Goal: Information Seeking & Learning: Learn about a topic

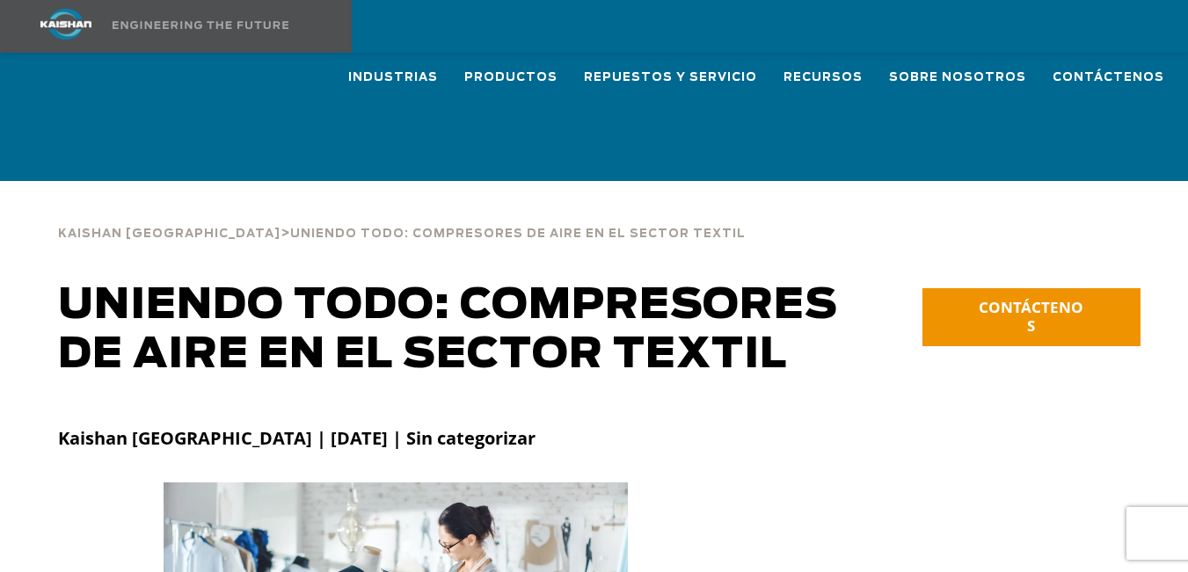
scroll to position [4252, 0]
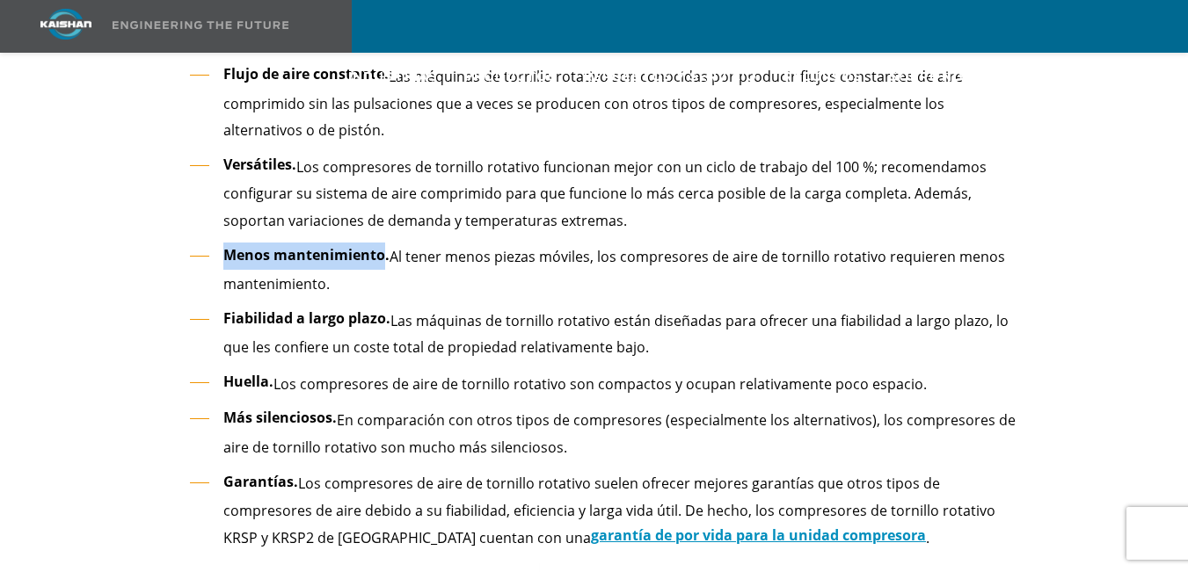
drag, startPoint x: 225, startPoint y: 226, endPoint x: 383, endPoint y: 217, distance: 158.5
click at [383, 245] on font "Menos mantenimiento." at bounding box center [306, 254] width 166 height 19
copy font "Menos mantenimiento"
drag, startPoint x: 392, startPoint y: 230, endPoint x: 390, endPoint y: 240, distance: 10.7
click at [390, 243] on li "Menos mantenimiento. Al tener menos piezas móviles, los compresores de aire de …" at bounding box center [607, 270] width 834 height 55
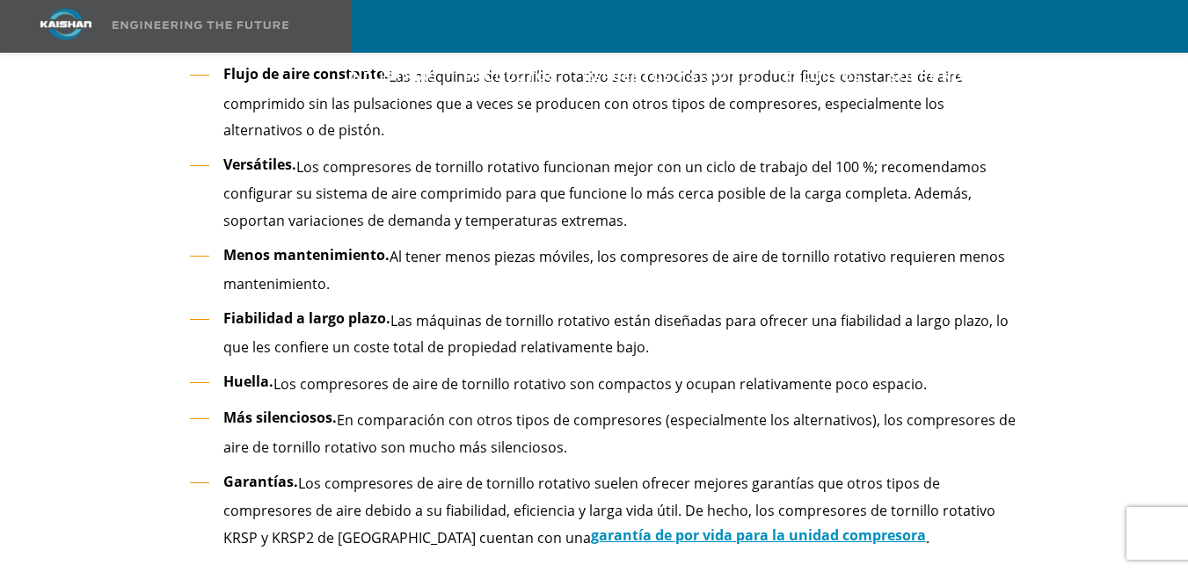
drag, startPoint x: 394, startPoint y: 225, endPoint x: 399, endPoint y: 248, distance: 23.5
click at [399, 248] on li "Menos mantenimiento. Al tener menos piezas móviles, los compresores de aire de …" at bounding box center [607, 270] width 834 height 55
copy font "Al tener menos piezas móviles, los compresores de aire de tornillo rotativo req…"
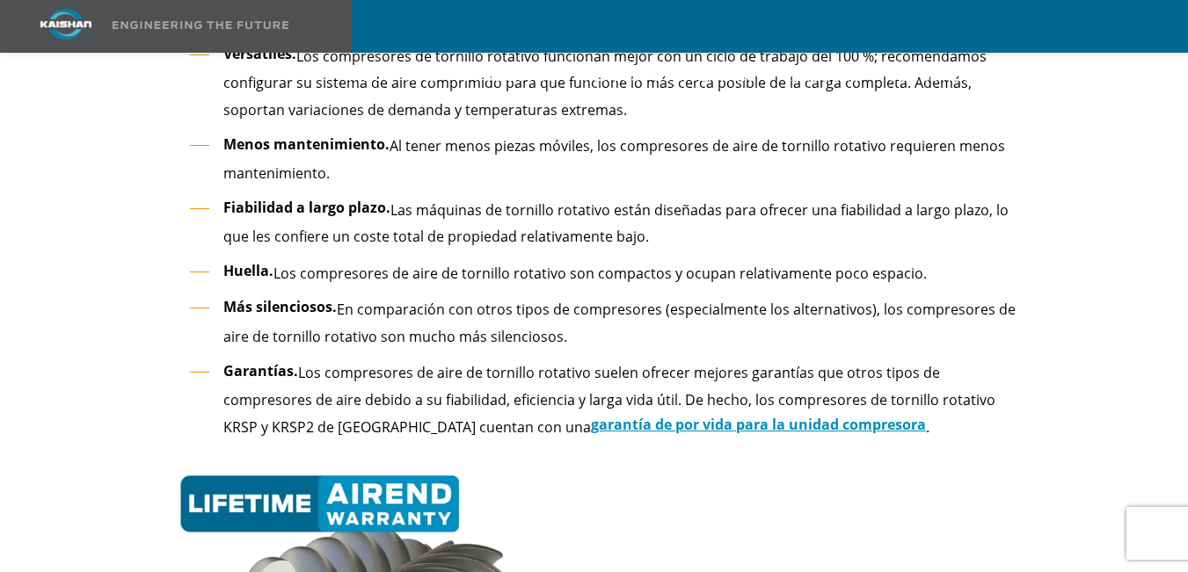
scroll to position [4364, 0]
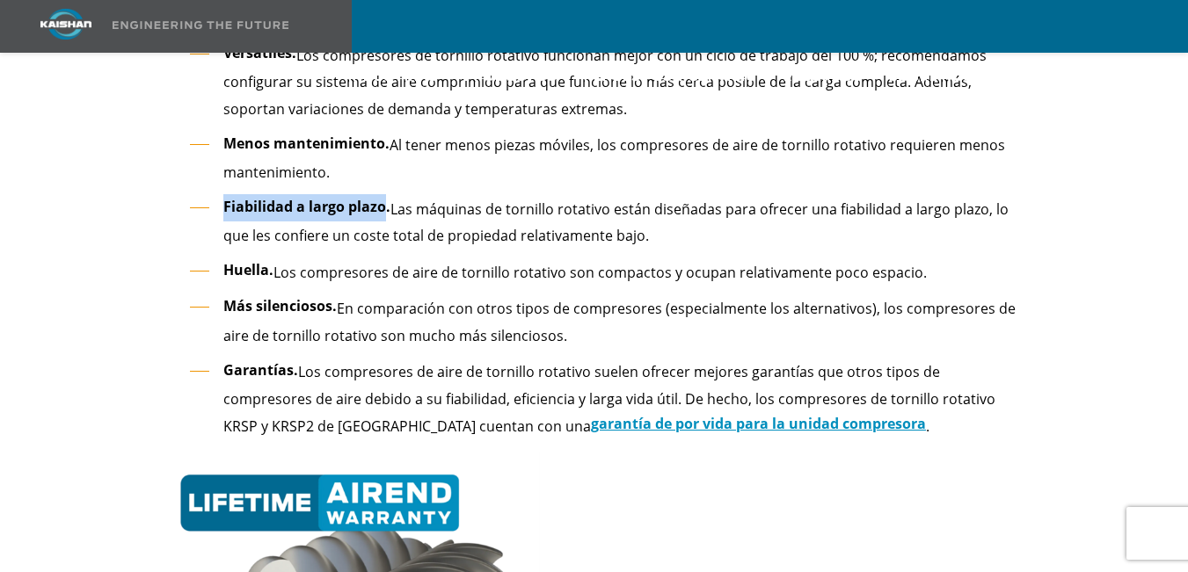
drag, startPoint x: 381, startPoint y: 176, endPoint x: 226, endPoint y: 175, distance: 154.8
click at [226, 197] on font "Fiabilidad a largo plazo." at bounding box center [306, 206] width 167 height 19
copy font "Fiabilidad a largo plazo"
drag, startPoint x: 391, startPoint y: 175, endPoint x: 644, endPoint y: 208, distance: 254.5
click at [644, 208] on li "Fiabilidad a largo plazo. Las máquinas de tornillo rotativo están diseñadas par…" at bounding box center [607, 221] width 834 height 55
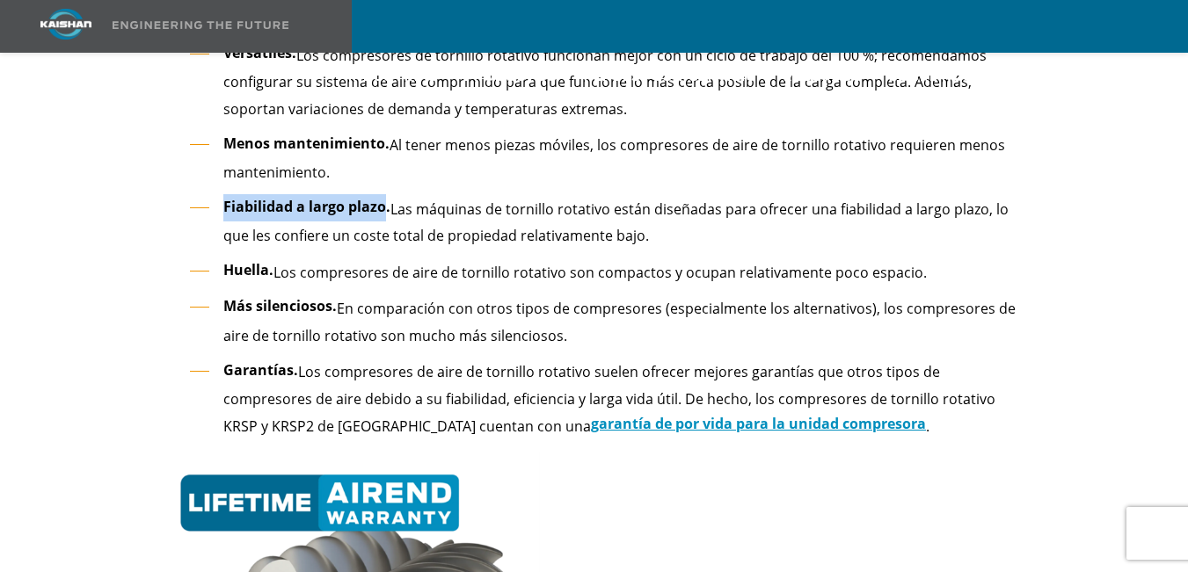
copy font "Las máquinas de tornillo rotativo están diseñadas para ofrecer una fiabilidad a…"
drag, startPoint x: 268, startPoint y: 244, endPoint x: 222, endPoint y: 244, distance: 46.6
click at [222, 258] on li "Huella. Los compresores de aire de tornillo rotativo son compactos y ocupan rel…" at bounding box center [607, 272] width 834 height 28
copy font "Huella"
drag, startPoint x: 277, startPoint y: 242, endPoint x: 958, endPoint y: 239, distance: 681.5
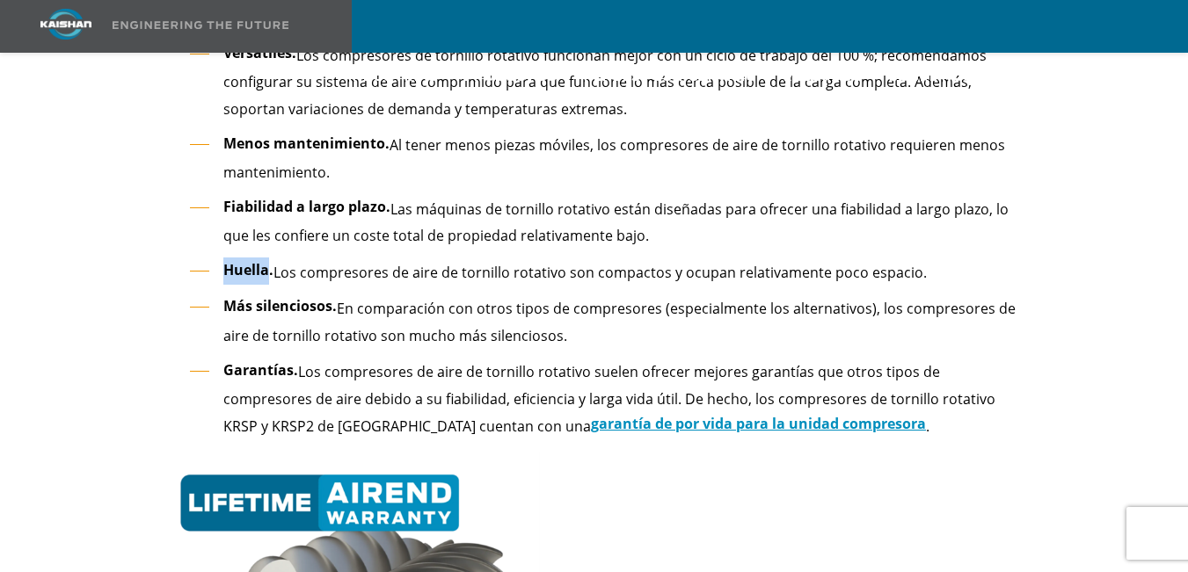
click at [958, 258] on li "Huella. Los compresores de aire de tornillo rotativo son compactos y ocupan rel…" at bounding box center [607, 272] width 834 height 28
copy font "Los compresores de aire de tornillo rotativo son compactos y ocupan relativamen…"
drag, startPoint x: 223, startPoint y: 281, endPoint x: 332, endPoint y: 273, distance: 109.3
click at [332, 296] on font "Más silenciosos." at bounding box center [279, 305] width 113 height 19
copy font "Más silenciosos"
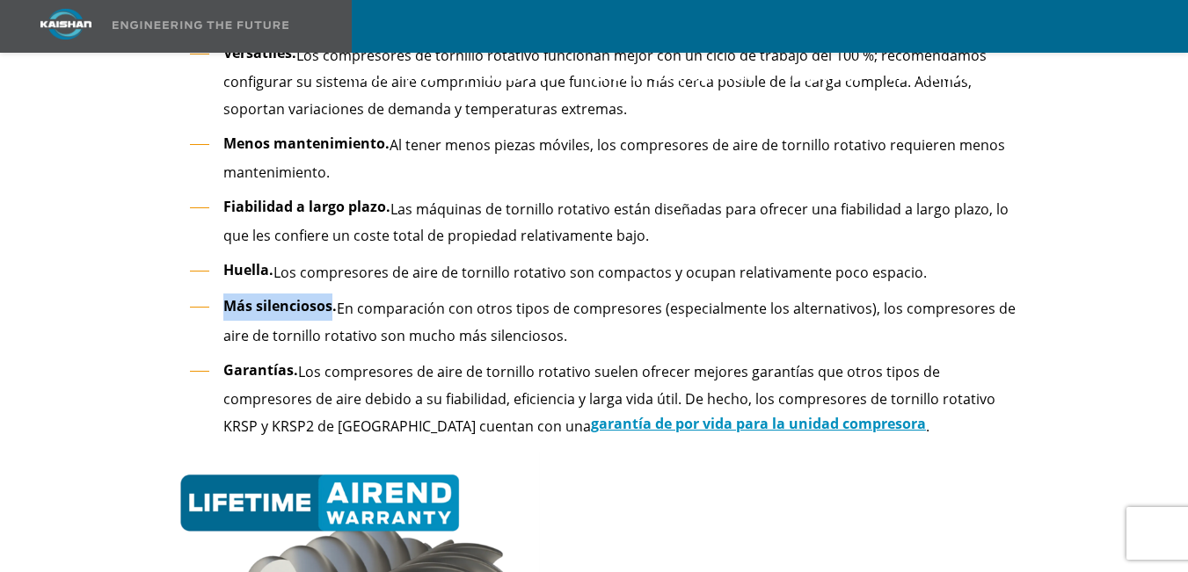
drag, startPoint x: 339, startPoint y: 283, endPoint x: 607, endPoint y: 308, distance: 268.5
click at [607, 308] on li "Más silenciosos. En comparación con otros tipos de compresores (especialmente l…" at bounding box center [607, 321] width 834 height 55
copy font "En comparación con otros tipos de compresores (especialmente los alternativos),…"
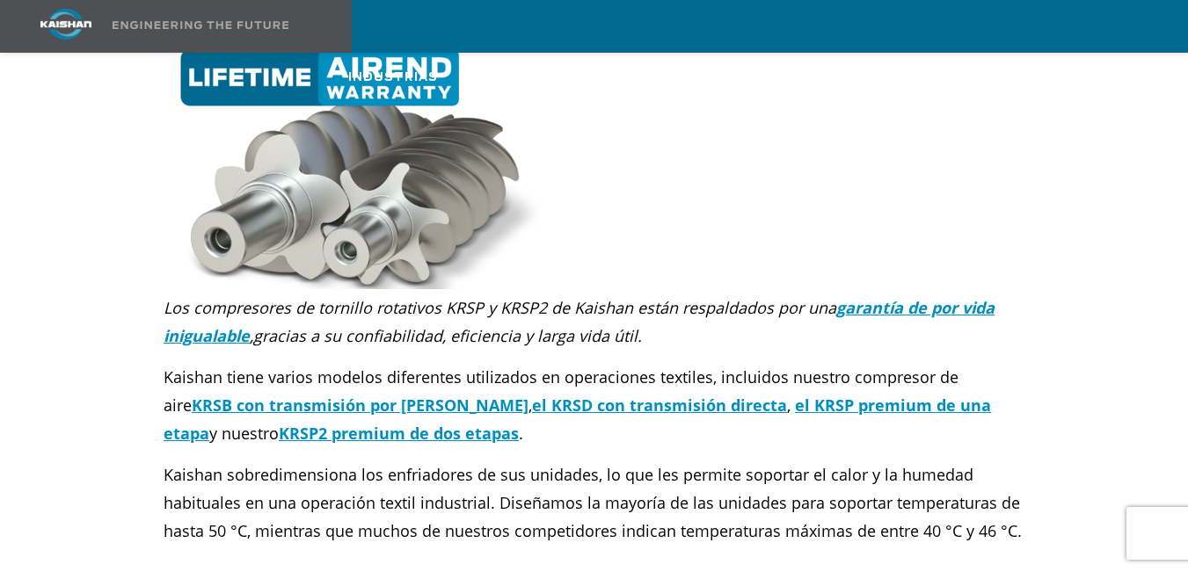
scroll to position [4791, 0]
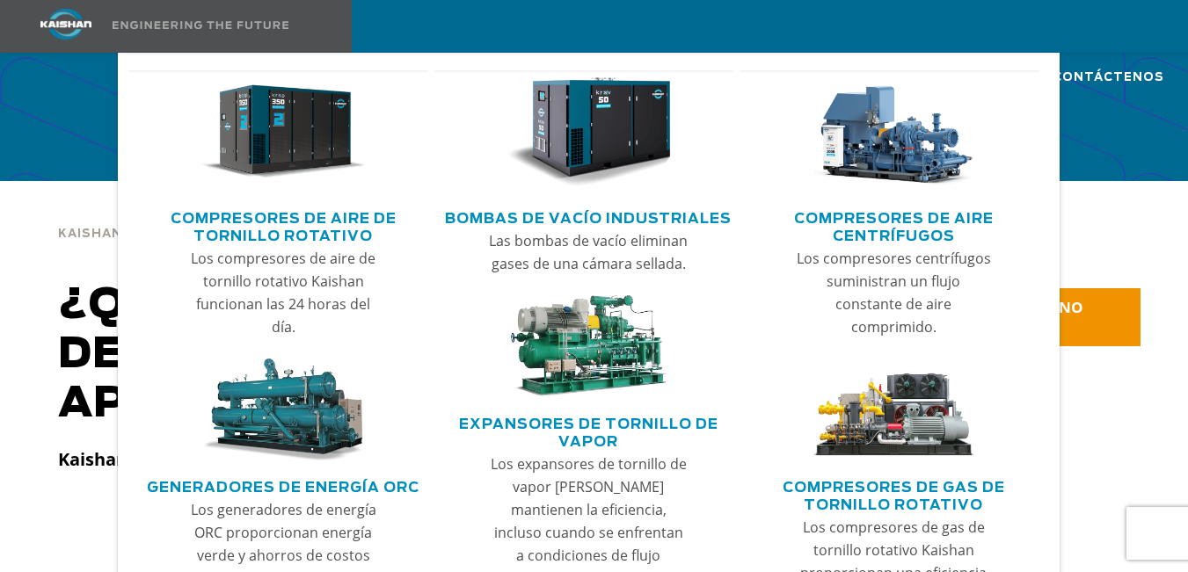
scroll to position [1151, 0]
